Goal: Information Seeking & Learning: Understand process/instructions

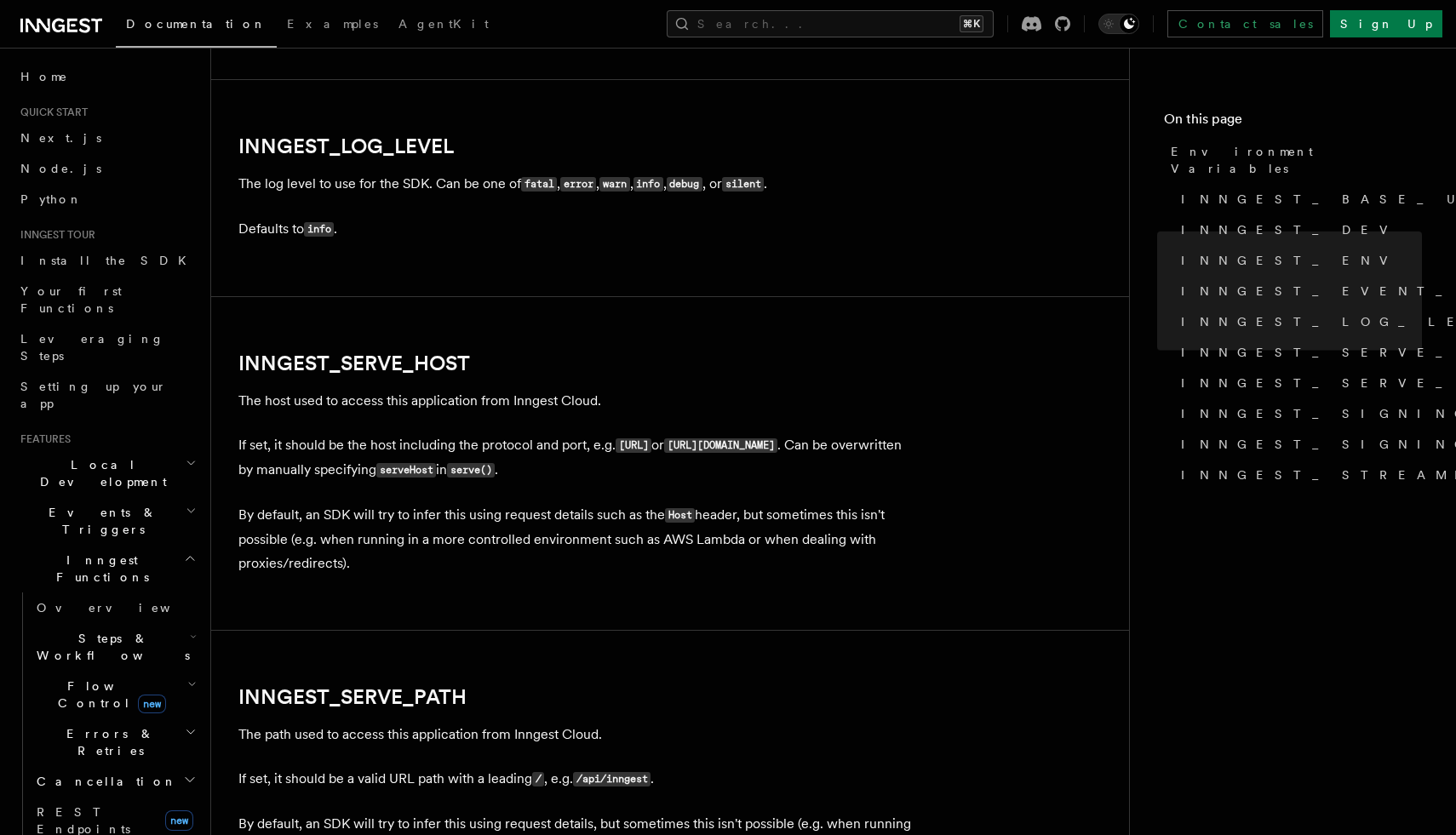
scroll to position [2158, 0]
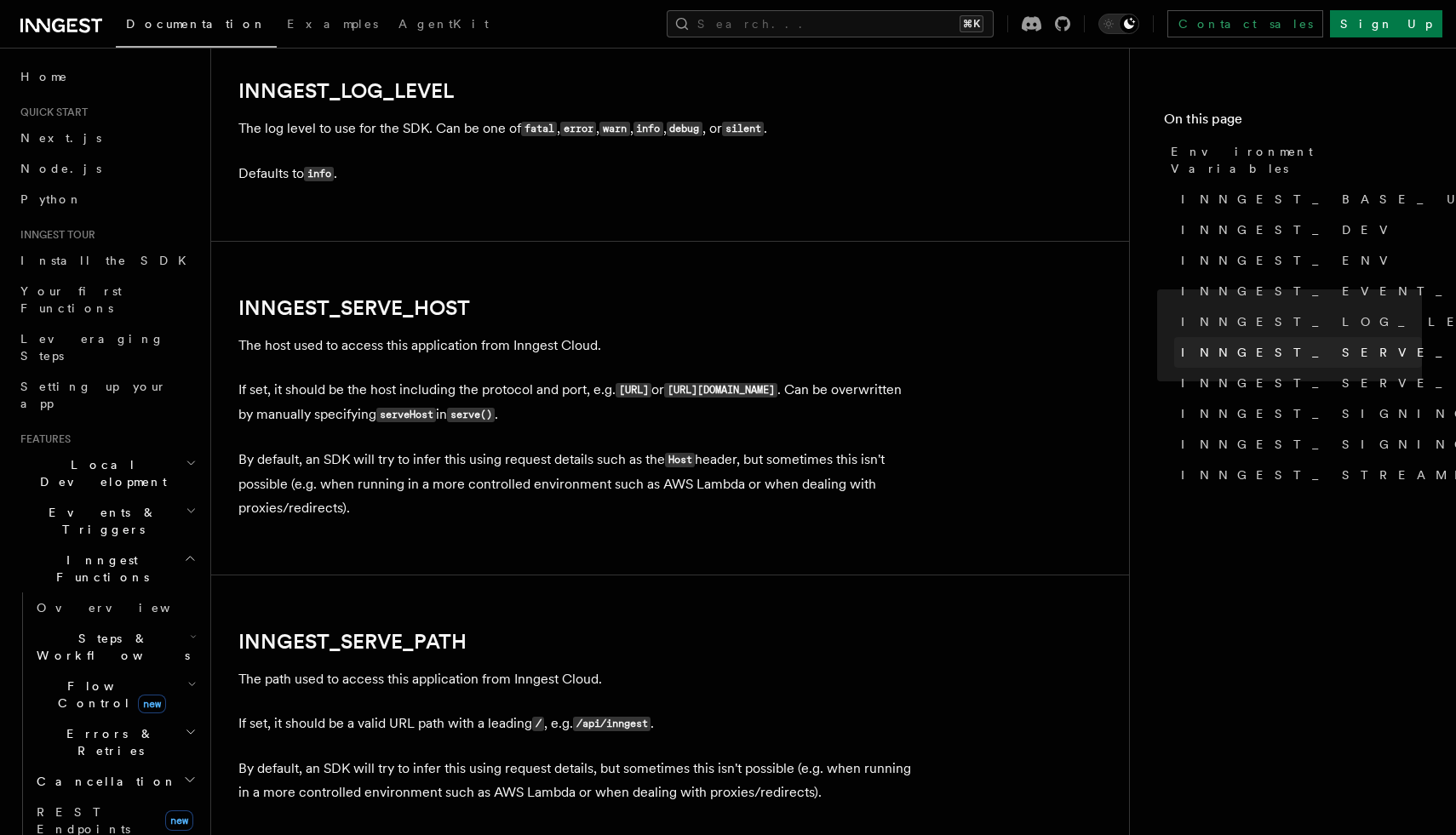
click at [1260, 344] on span "INNGEST_SERVE_HOST" at bounding box center [1361, 352] width 360 height 17
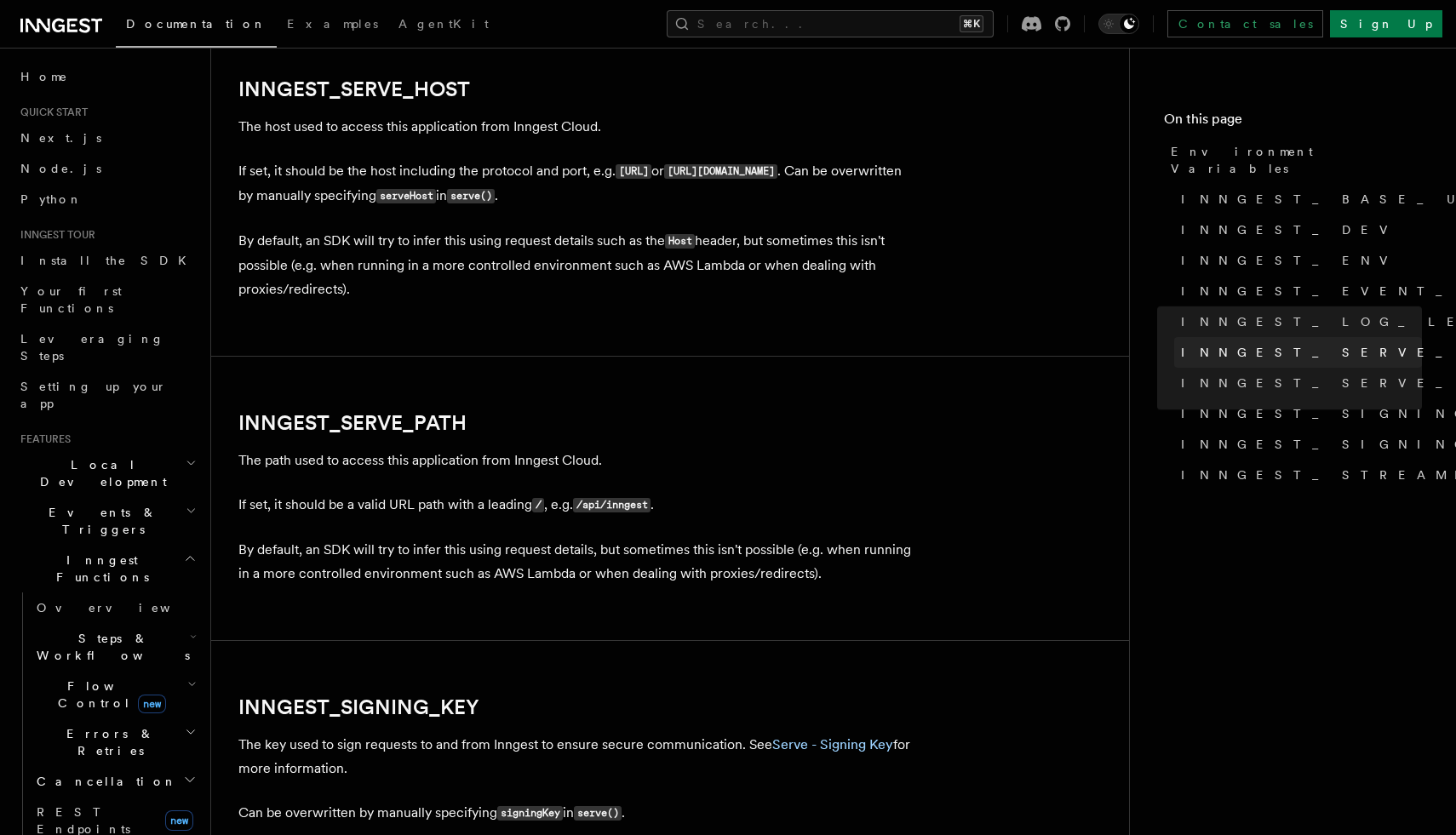
scroll to position [2377, 0]
click at [839, 24] on button "Search... ⌘K" at bounding box center [830, 24] width 327 height 27
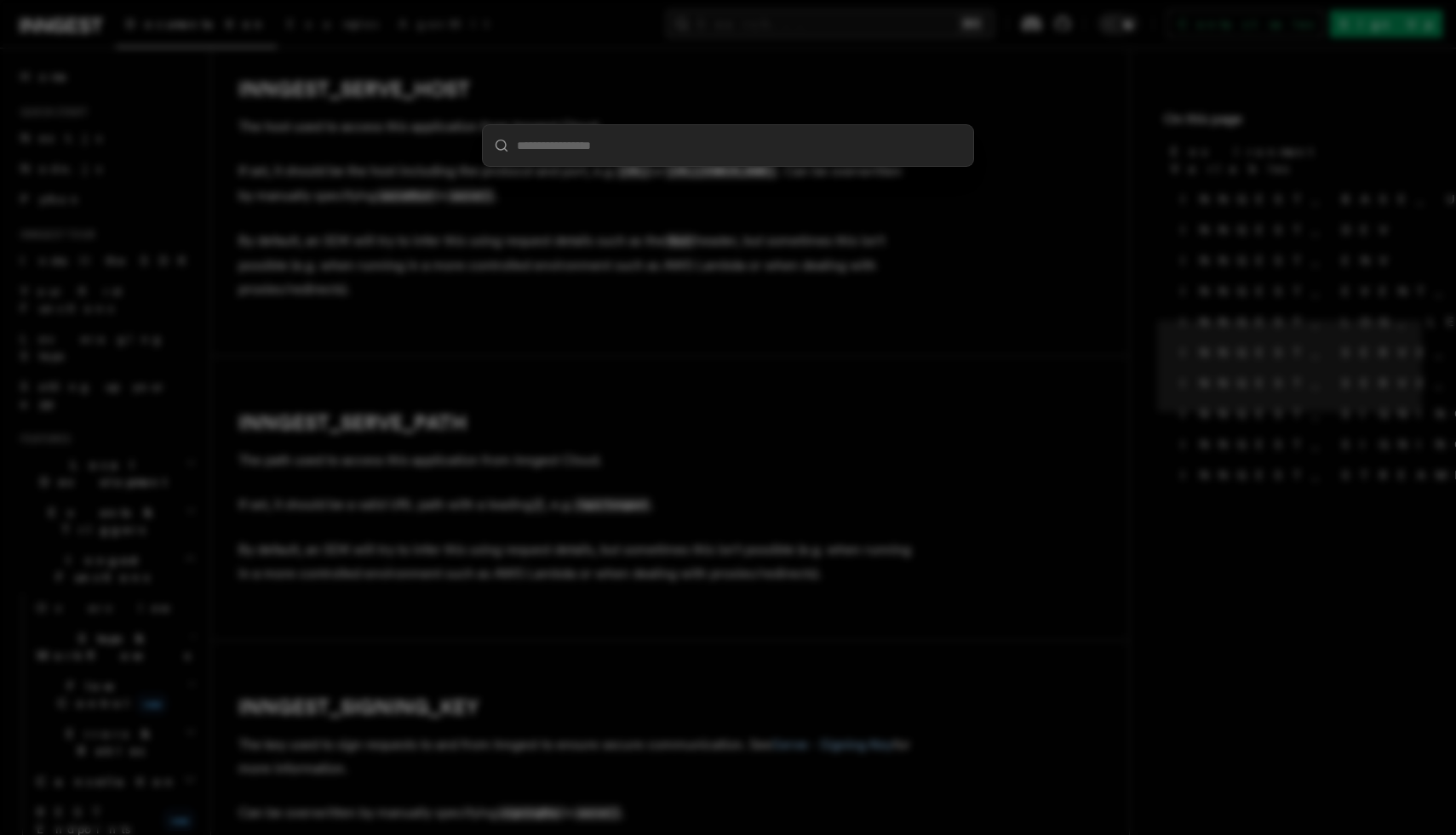
type input "**********"
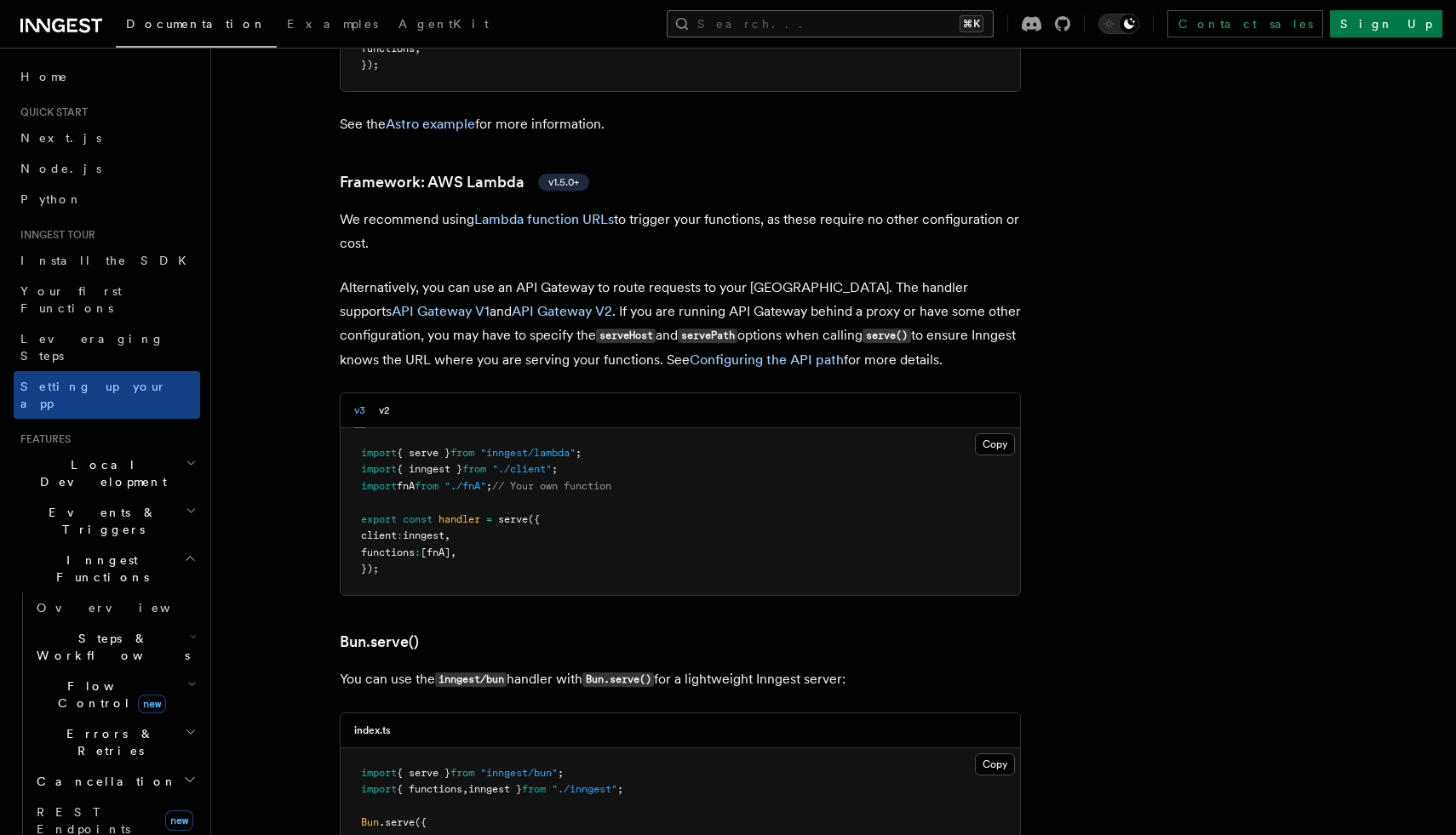
scroll to position [1726, 0]
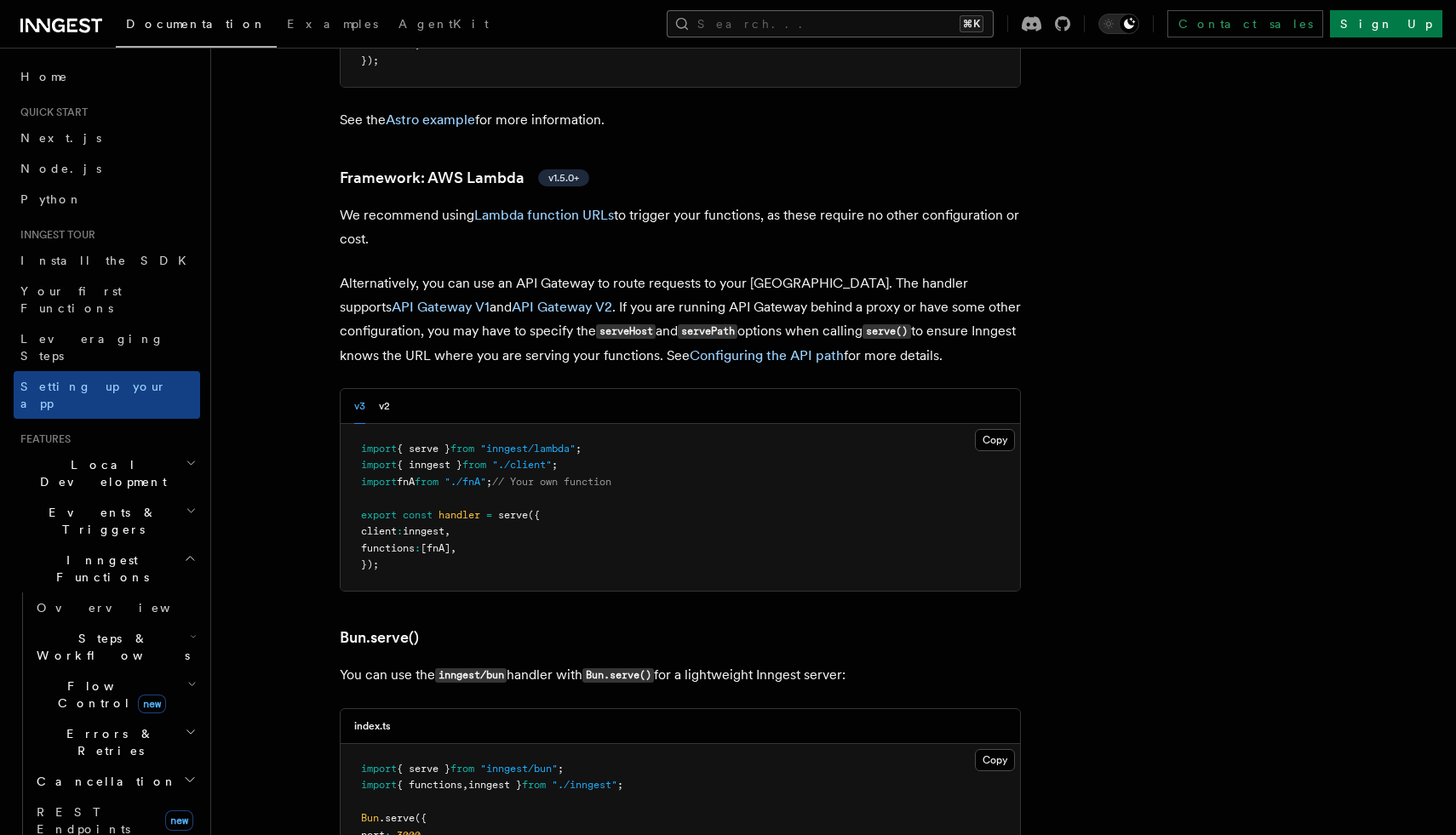
click at [845, 21] on button "Search... ⌘K" at bounding box center [830, 24] width 327 height 27
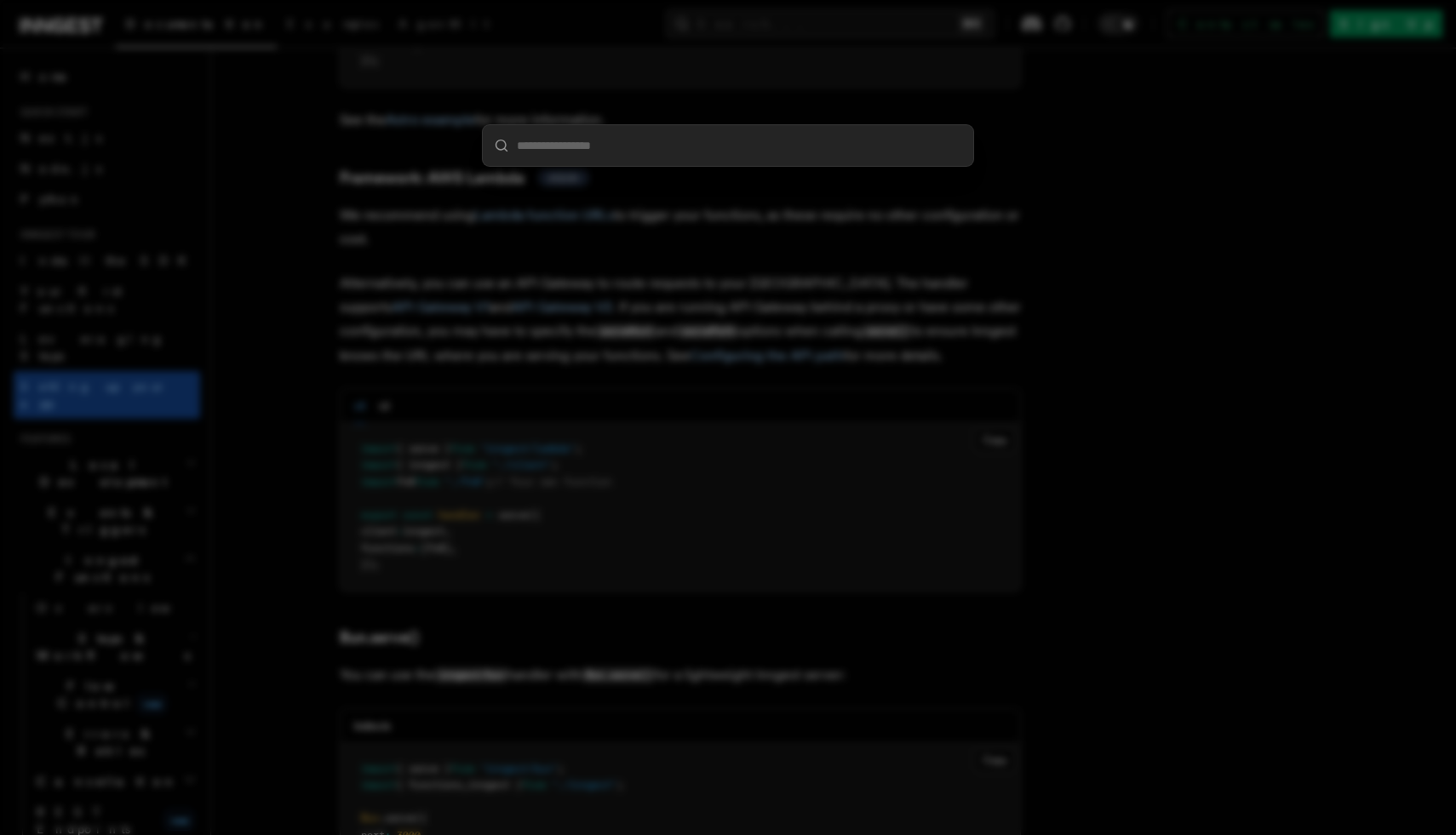
type input "**********"
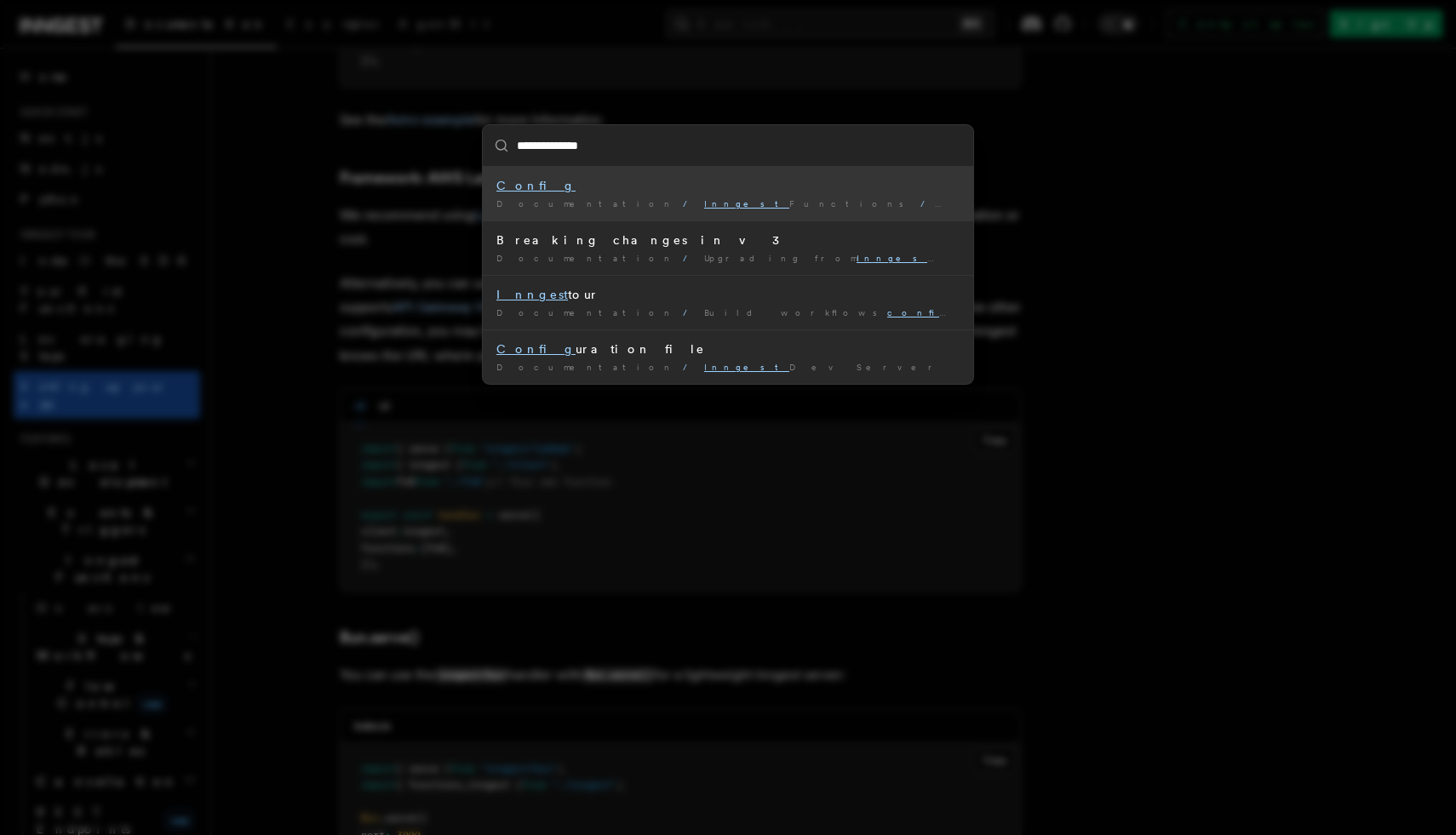
click at [521, 186] on mark "Config" at bounding box center [536, 185] width 79 height 13
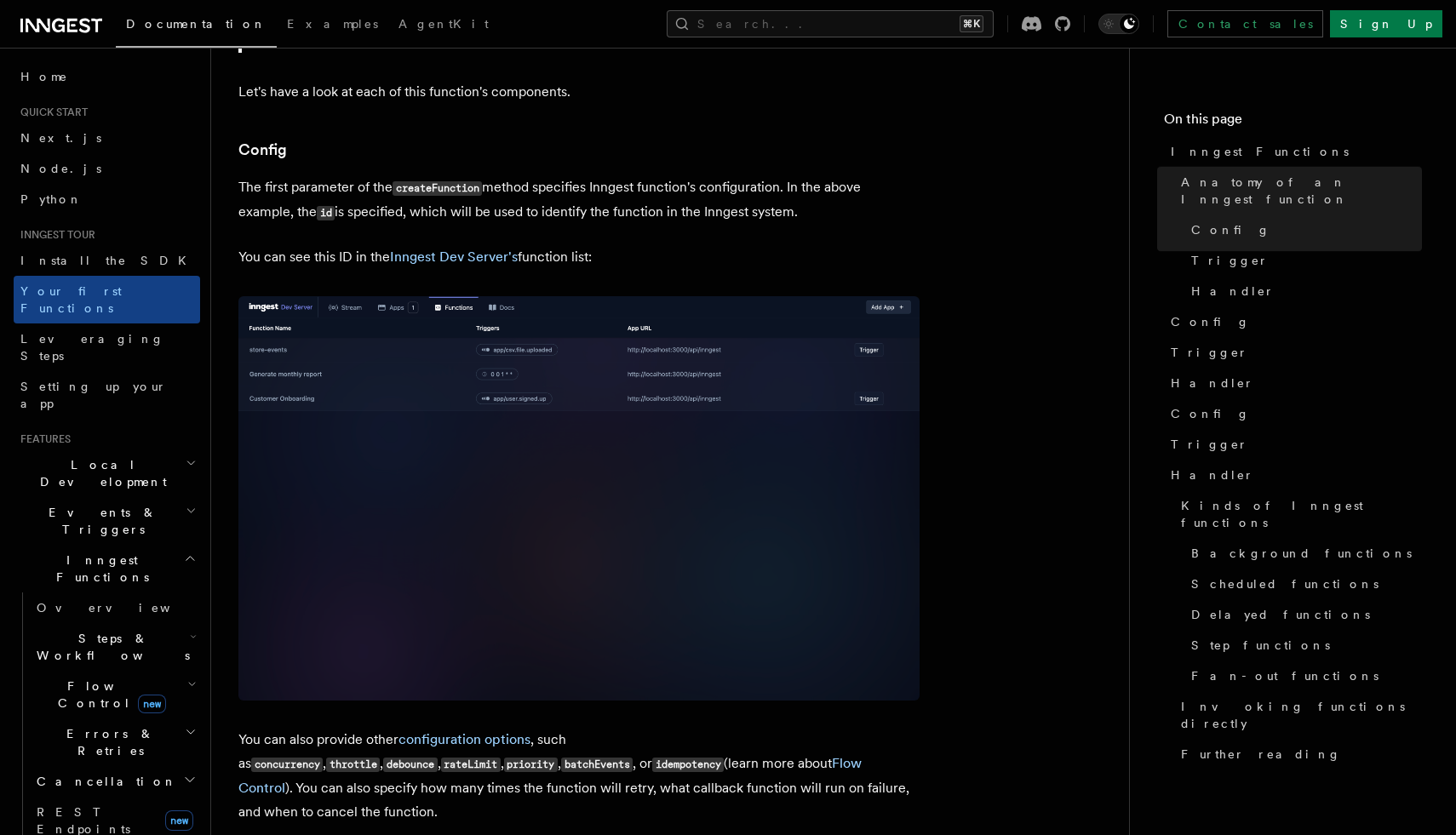
scroll to position [983, 0]
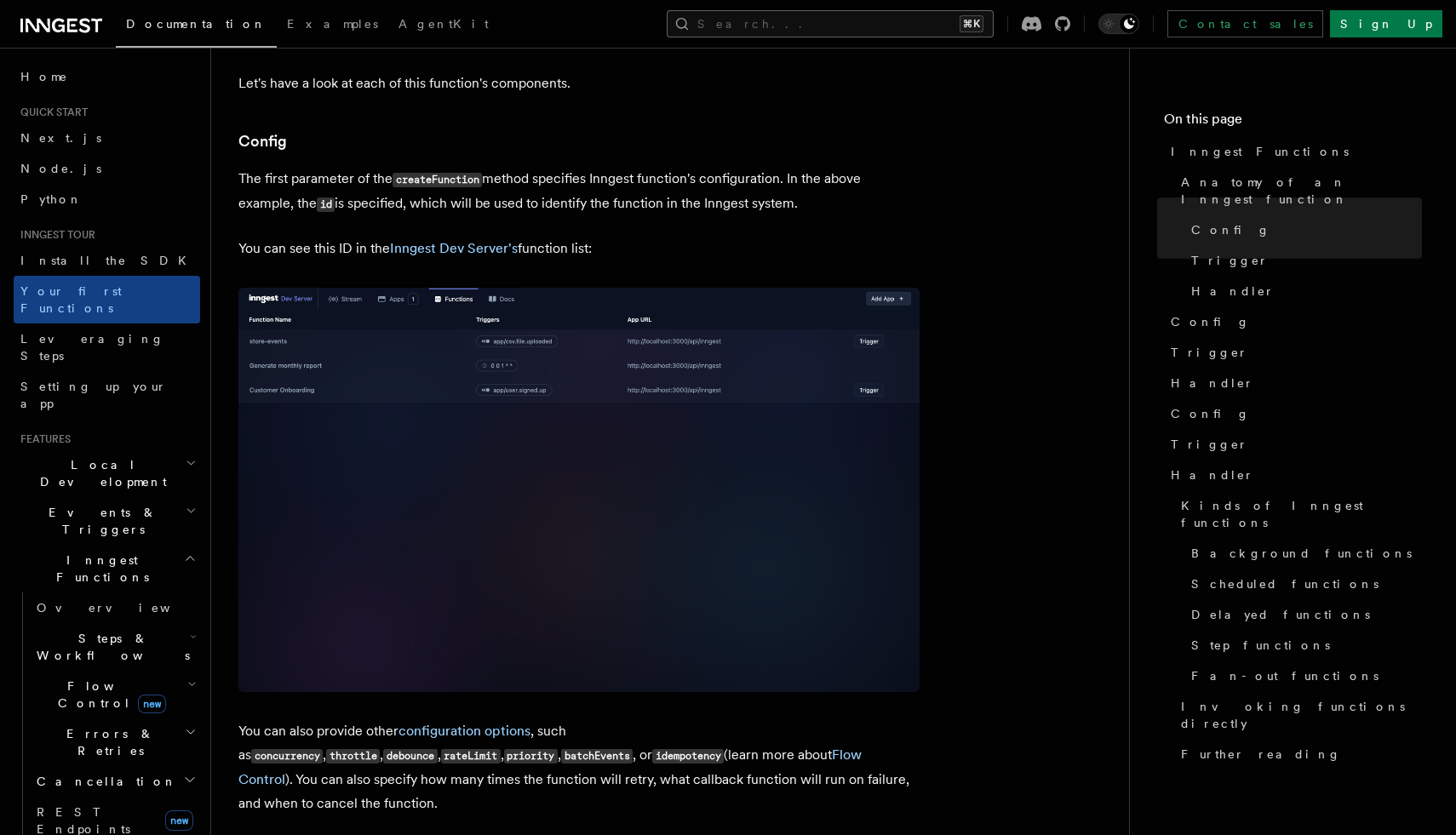
click at [879, 20] on button "Search... ⌘K" at bounding box center [830, 24] width 327 height 27
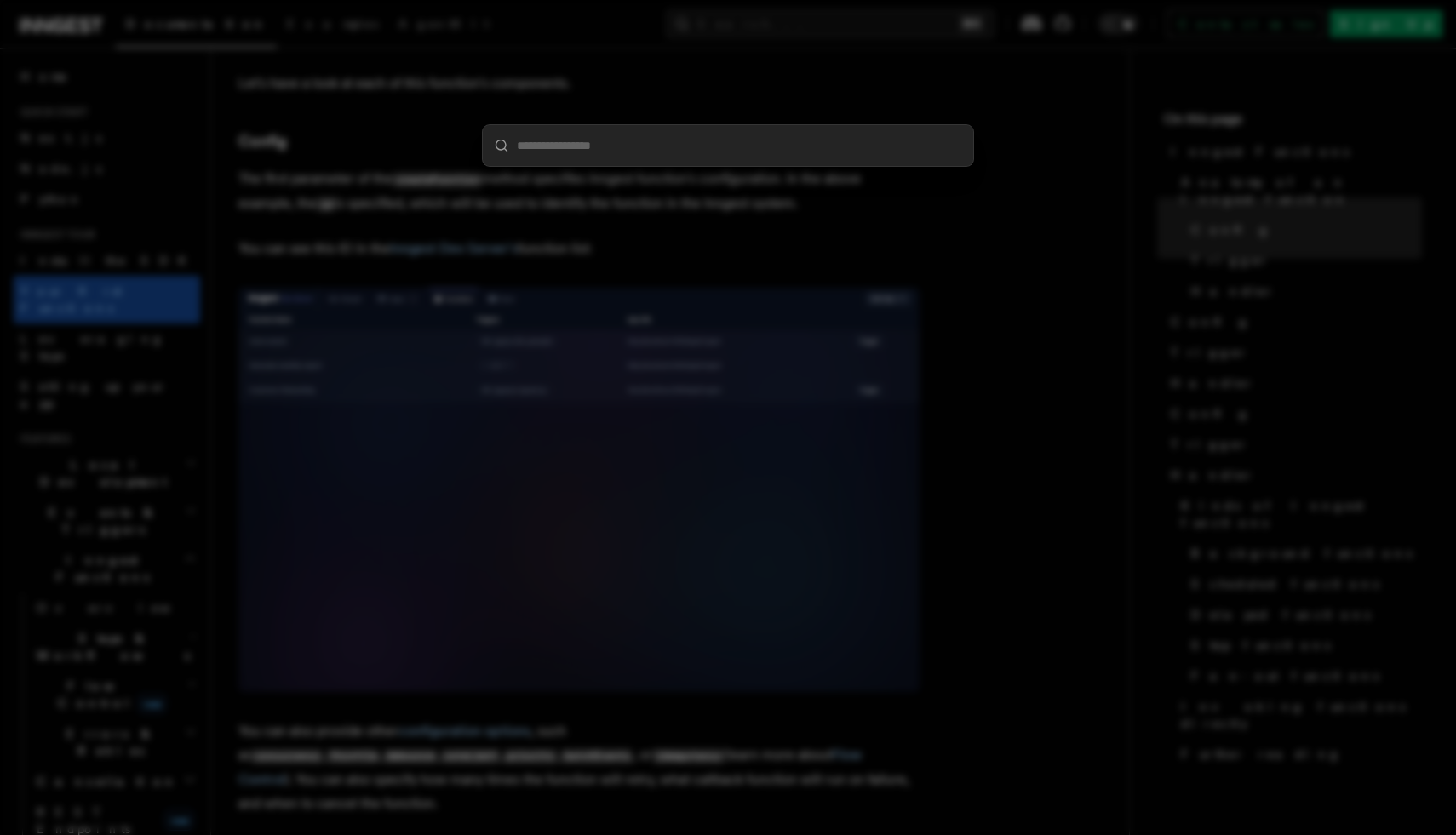
type input "**********"
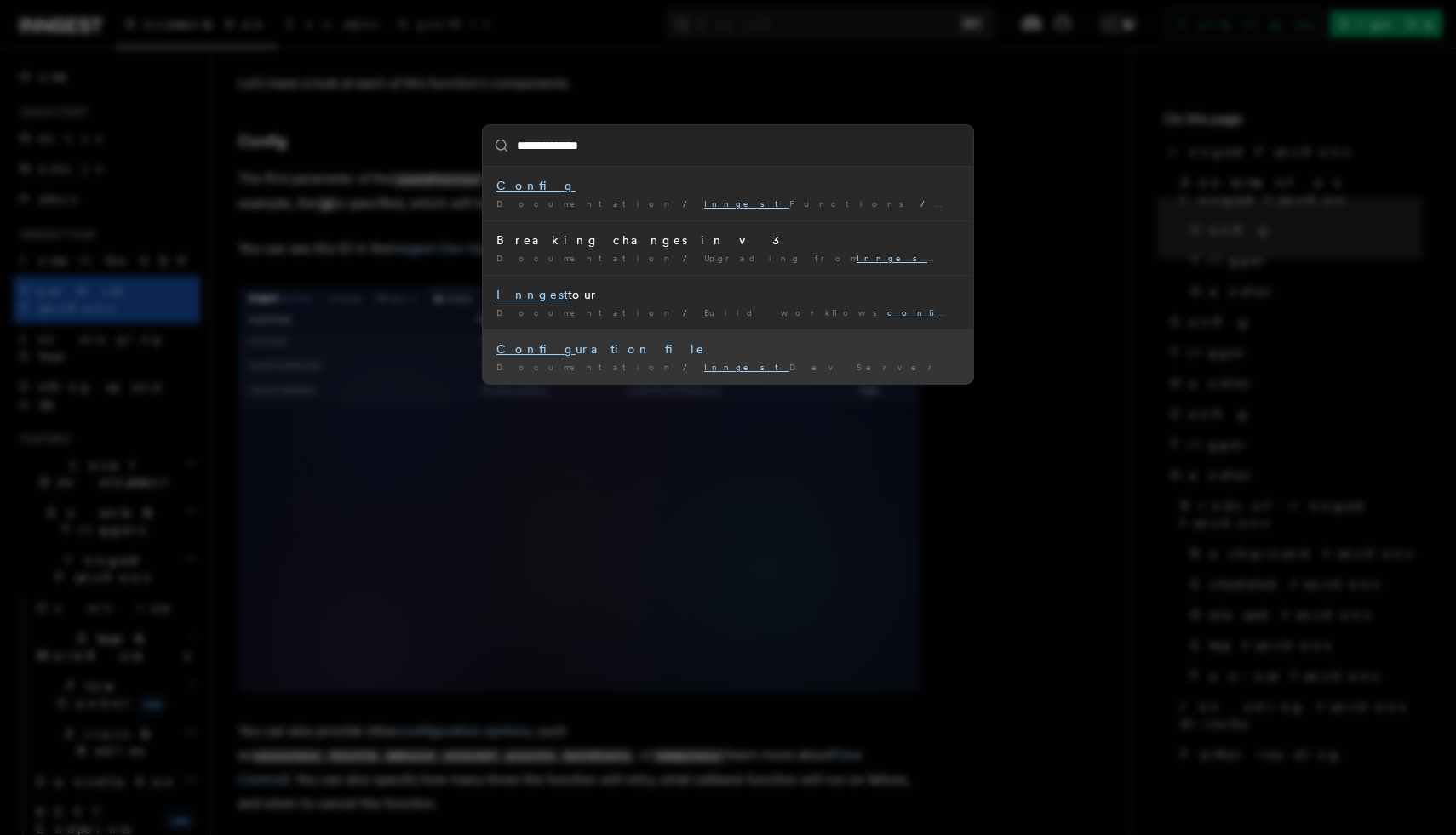
click at [528, 360] on li "Config uration file Documentation / Inngest Dev Server /" at bounding box center [728, 357] width 491 height 55
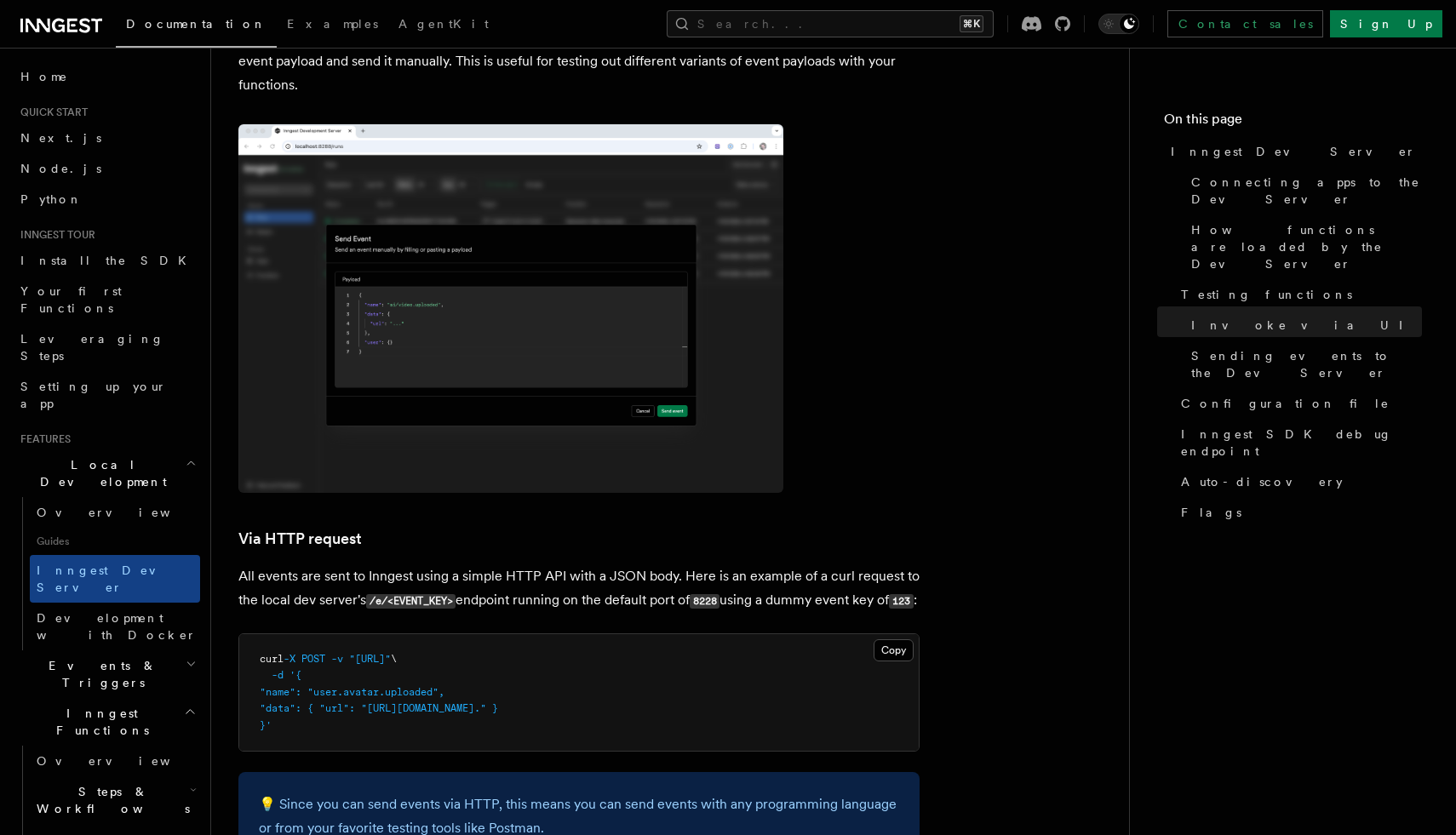
scroll to position [3109, 0]
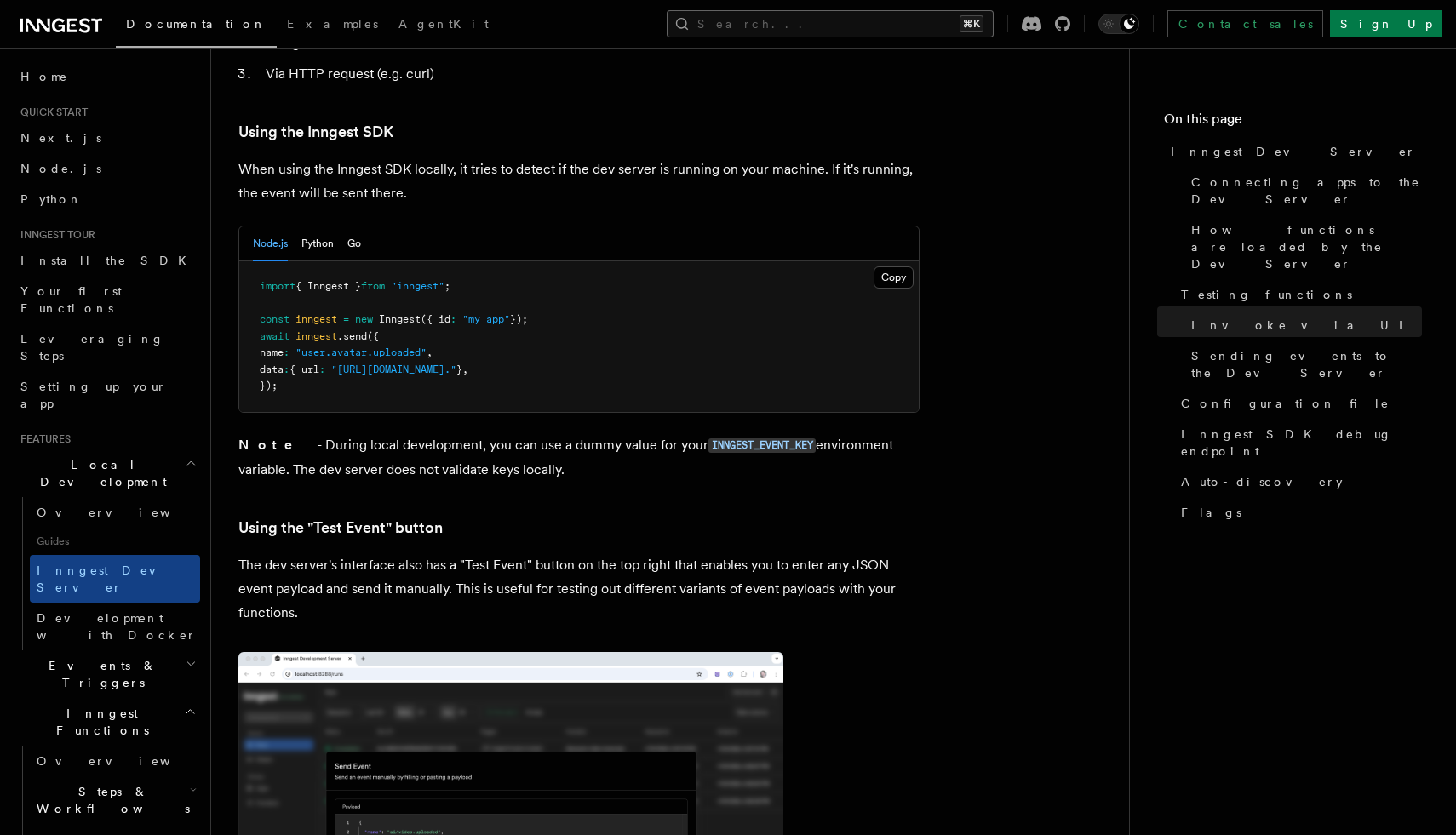
click at [843, 31] on button "Search... ⌘K" at bounding box center [830, 24] width 327 height 27
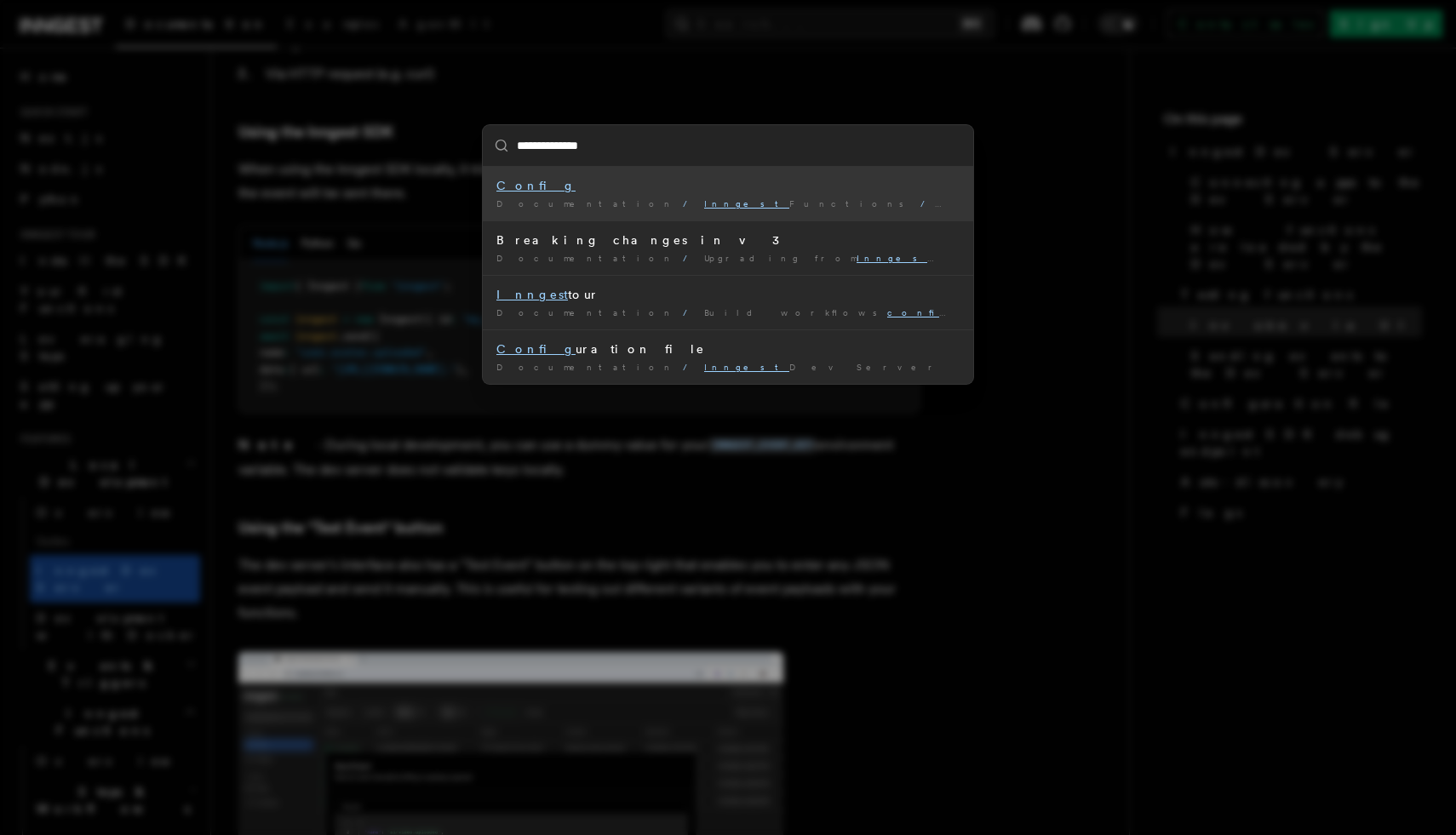
type input "**********"
click at [612, 195] on li "Config Documentation / Inngest Functions / Anatomy of an Inngest function /" at bounding box center [728, 193] width 491 height 54
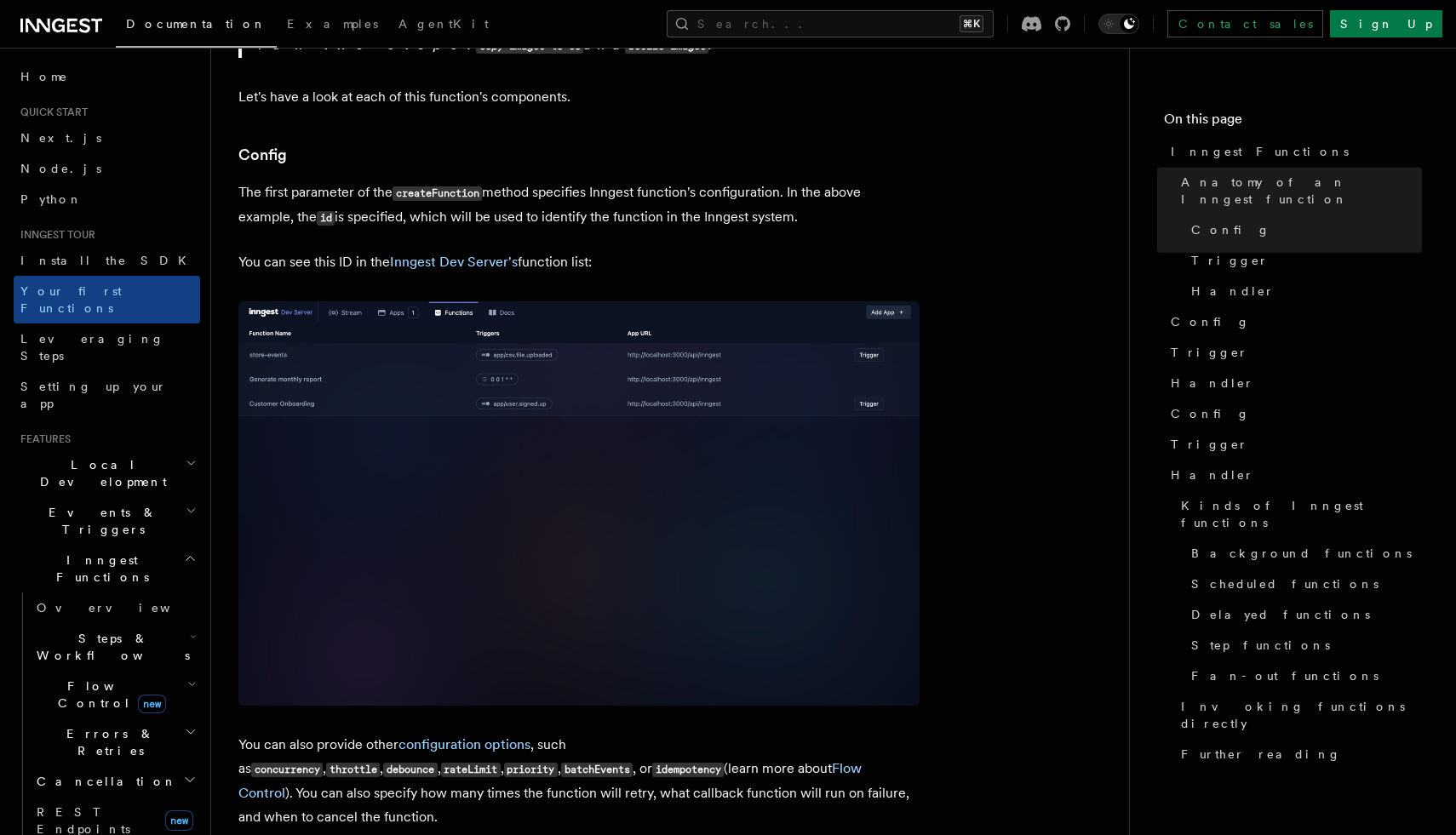
scroll to position [983, 0]
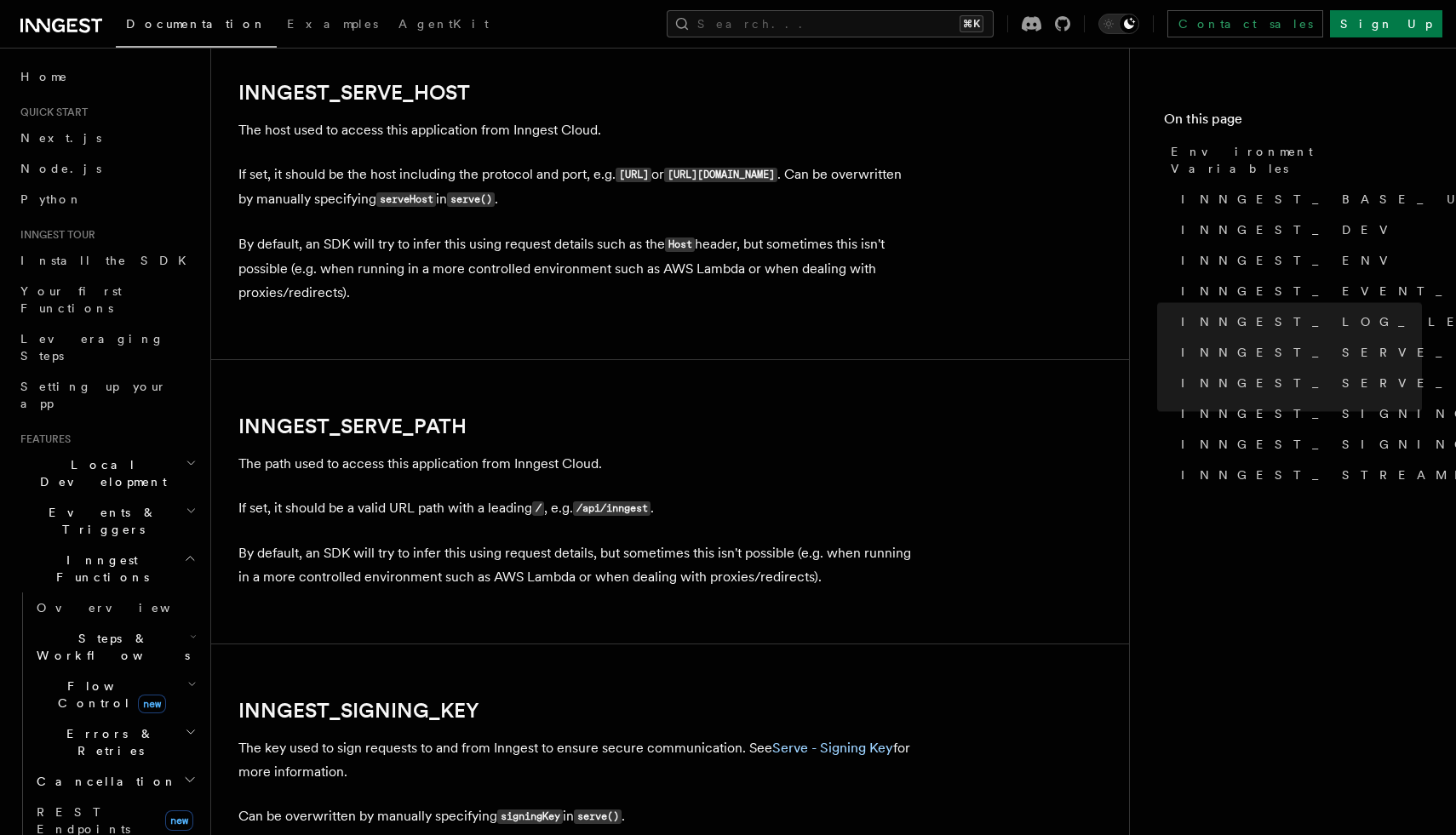
scroll to position [2377, 0]
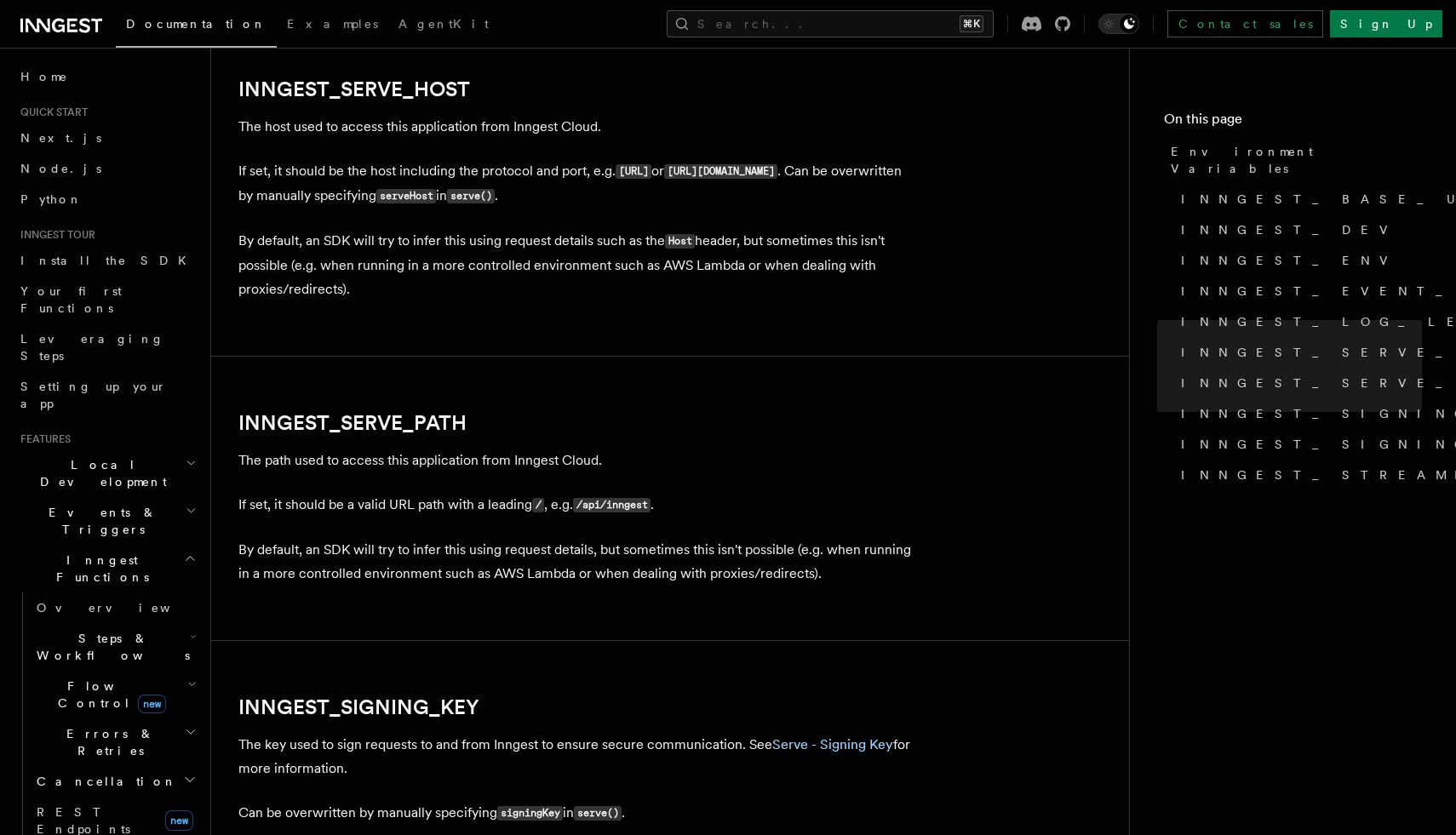
drag, startPoint x: 772, startPoint y: 181, endPoint x: 903, endPoint y: 180, distance: 131.0
click at [903, 180] on p "If set, it should be the host including the protocol and port, e.g. [URL] or [U…" at bounding box center [578, 184] width 681 height 49
click at [422, 424] on link "INNGEST_SERVE_PATH" at bounding box center [352, 423] width 228 height 24
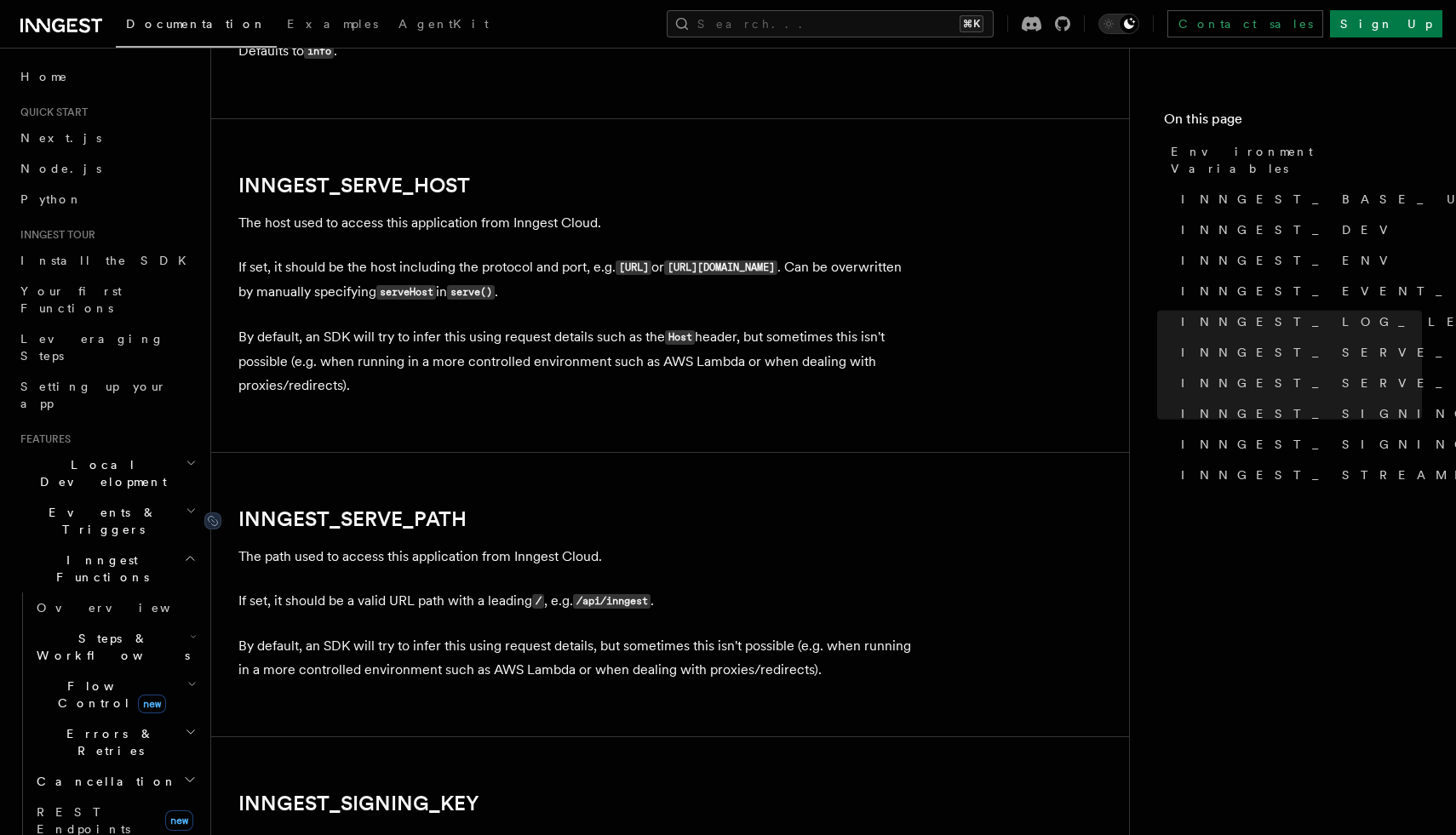
scroll to position [2273, 0]
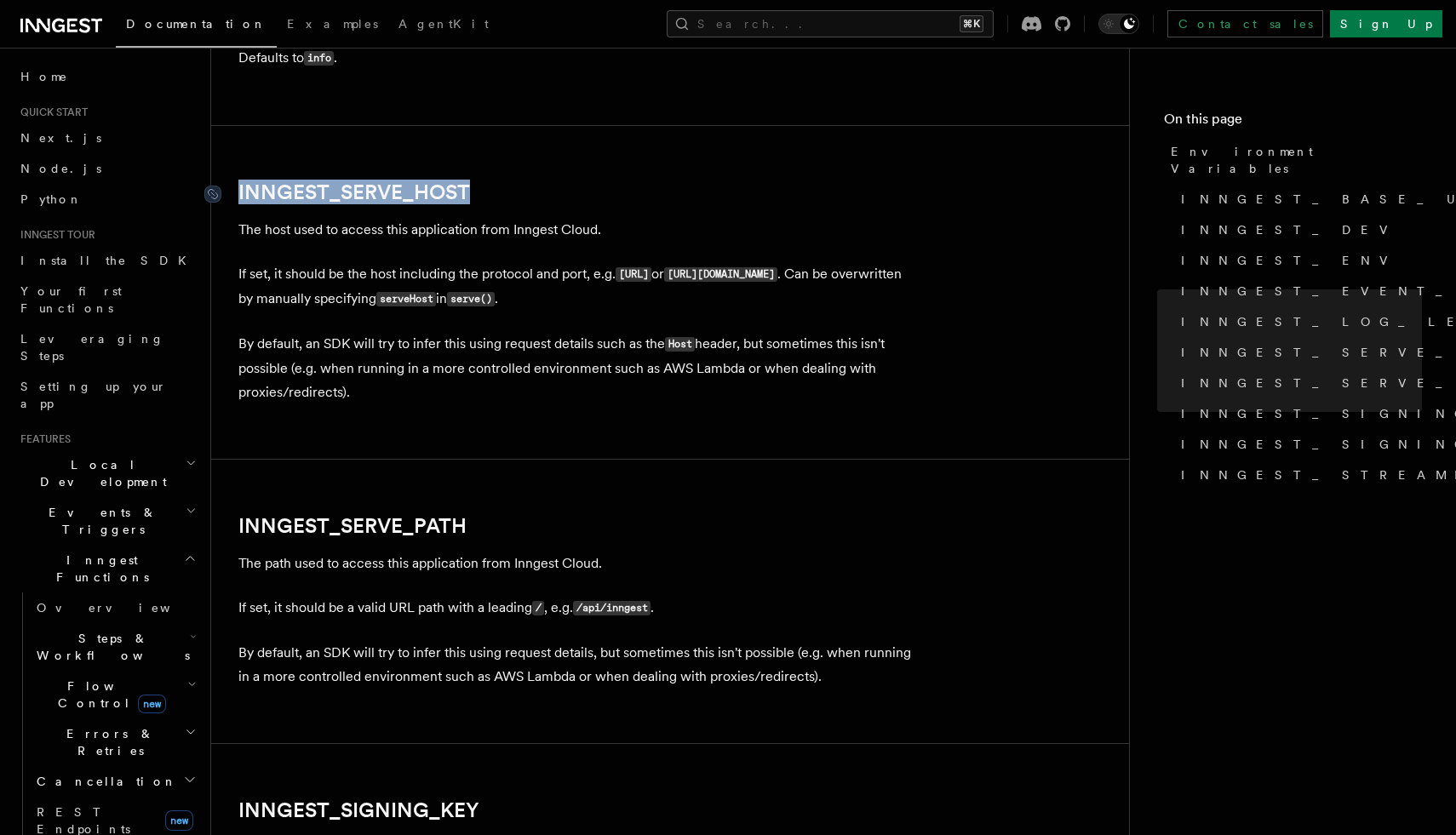
drag, startPoint x: 493, startPoint y: 197, endPoint x: 238, endPoint y: 197, distance: 255.0
click at [238, 197] on h2 "INNGEST_SERVE_HOST" at bounding box center [578, 192] width 681 height 24
copy link "INNGEST_SERVE_HOST"
click at [396, 538] on link "INNGEST_SERVE_PATH" at bounding box center [352, 525] width 228 height 24
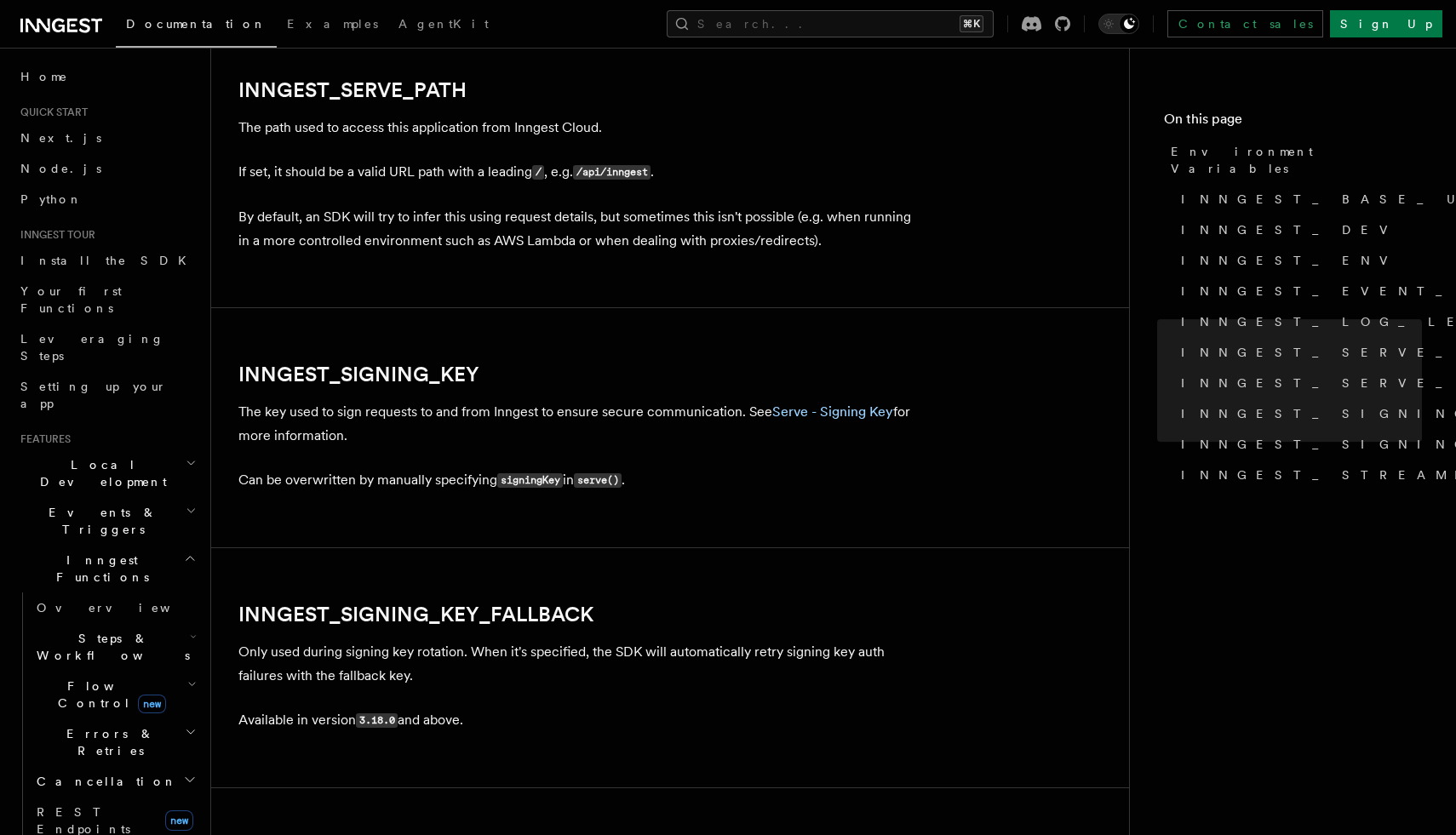
scroll to position [2712, 0]
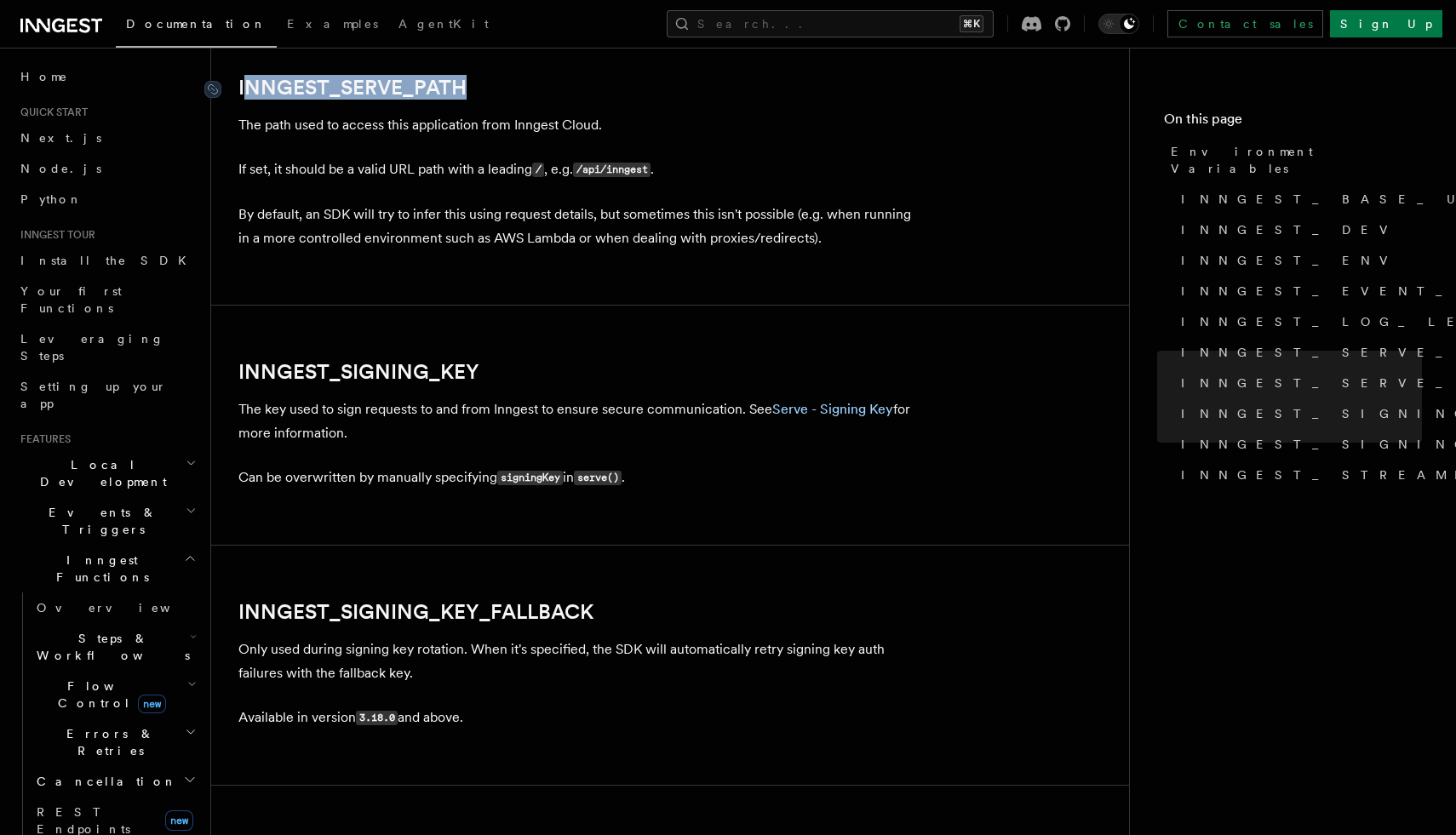
drag, startPoint x: 485, startPoint y: 98, endPoint x: 243, endPoint y: 88, distance: 242.2
click at [243, 88] on h2 "INNGEST_SERVE_PATH" at bounding box center [578, 87] width 681 height 24
copy link "NNGEST_SERVE_PATH"
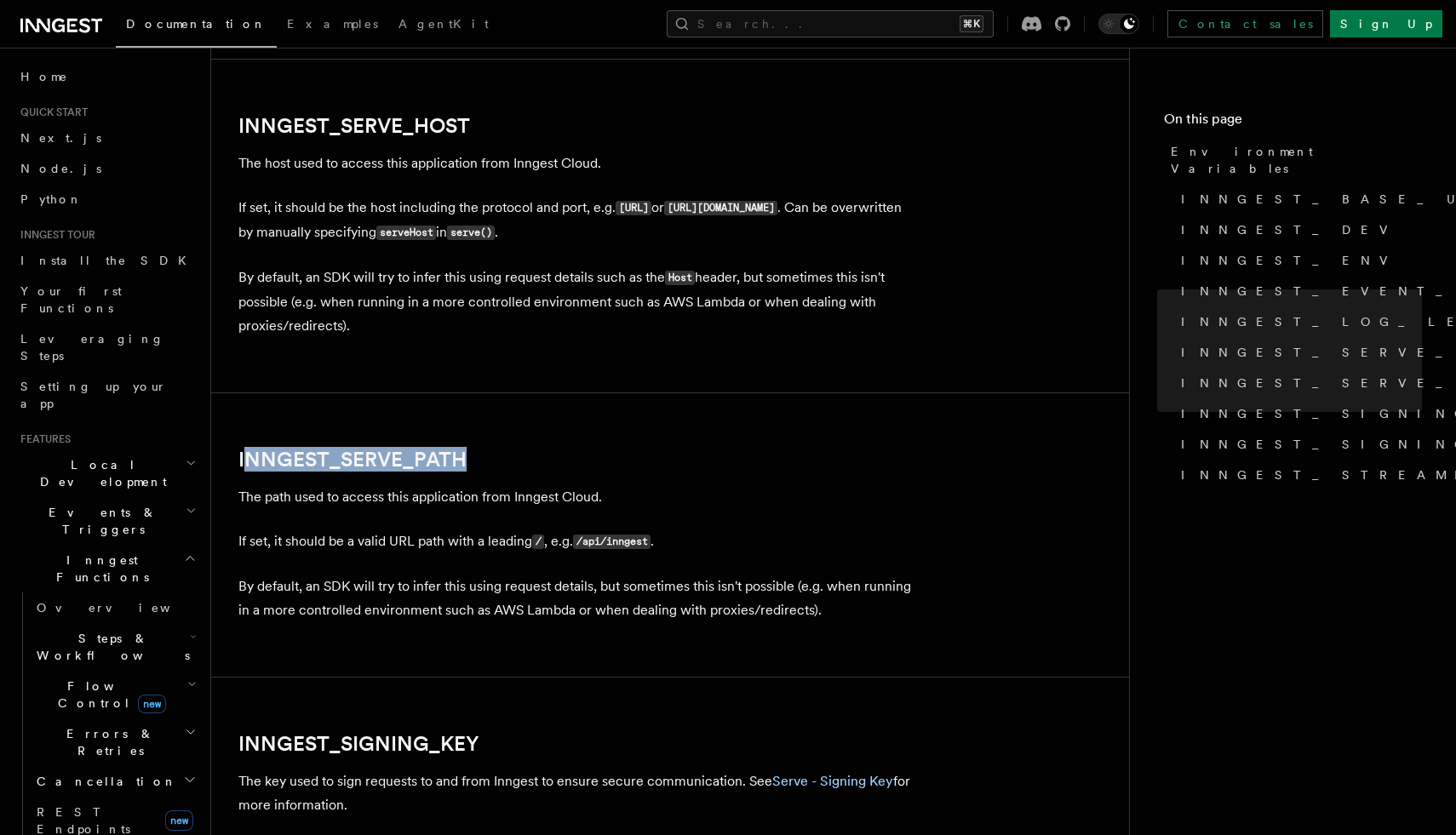
scroll to position [2342, 0]
click at [455, 229] on p "If set, it should be the host including the protocol and port, e.g. [URL] or [U…" at bounding box center [578, 218] width 681 height 49
drag, startPoint x: 309, startPoint y: 285, endPoint x: 884, endPoint y: 329, distance: 576.7
click at [884, 329] on p "By default, an SDK will try to infer this using request details such as the Hos…" at bounding box center [578, 299] width 681 height 72
